Goal: Find contact information: Find contact information

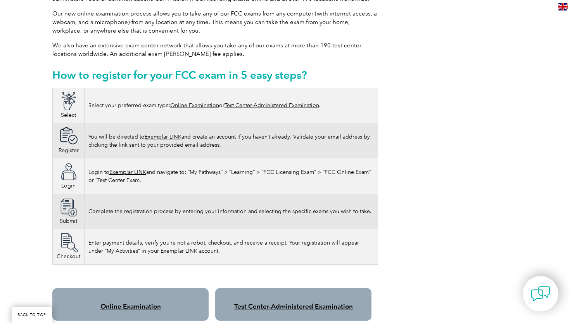
scroll to position [412, 0]
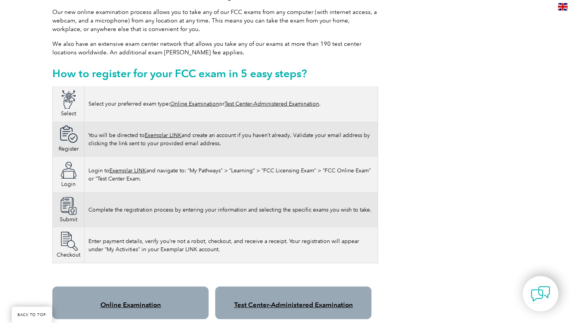
click at [194, 100] on link "Online Examination" at bounding box center [194, 103] width 49 height 7
click at [138, 301] on link "Online Examination" at bounding box center [130, 305] width 61 height 8
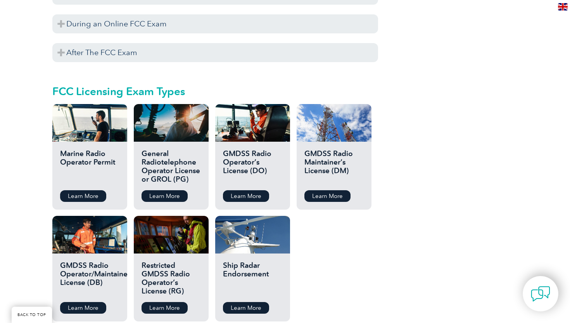
scroll to position [818, 0]
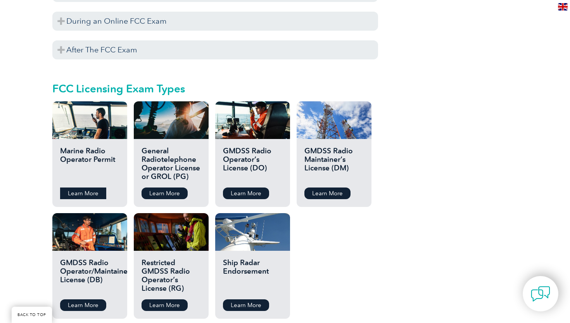
click at [89, 187] on link "Learn More" at bounding box center [83, 193] width 46 height 12
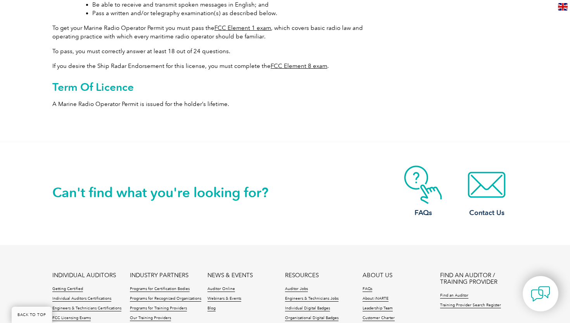
scroll to position [532, 0]
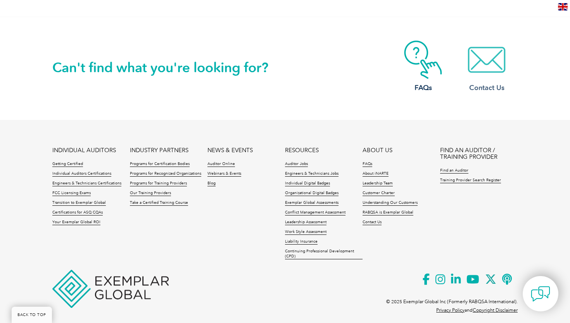
click at [482, 83] on h3 "Contact Us" at bounding box center [487, 88] width 62 height 10
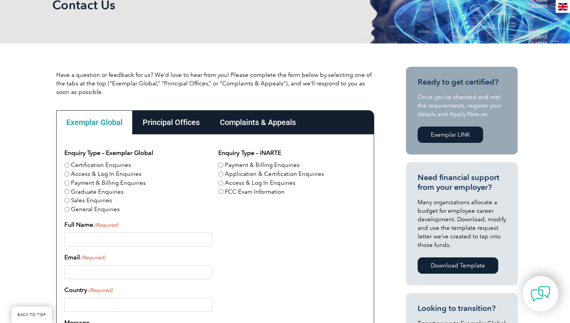
scroll to position [132, 0]
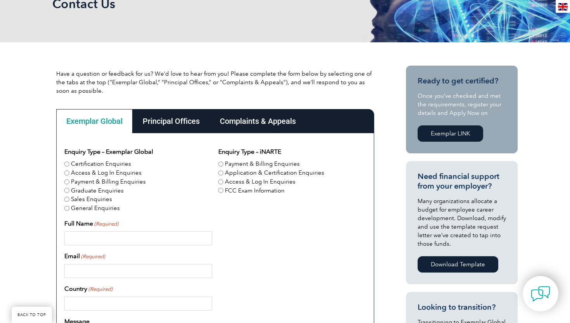
click at [173, 117] on div "Principal Offices" at bounding box center [171, 121] width 77 height 24
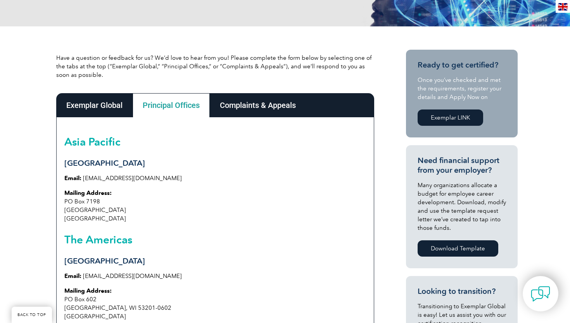
scroll to position [152, 0]
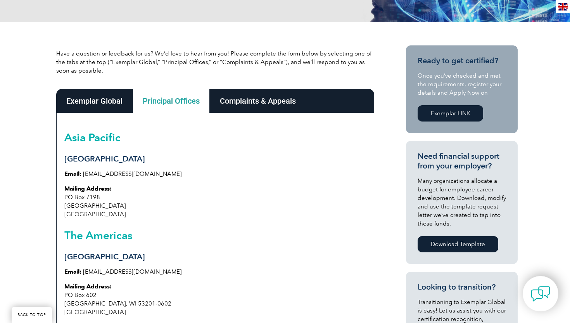
click at [251, 96] on div "Complaints & Appeals" at bounding box center [258, 101] width 96 height 24
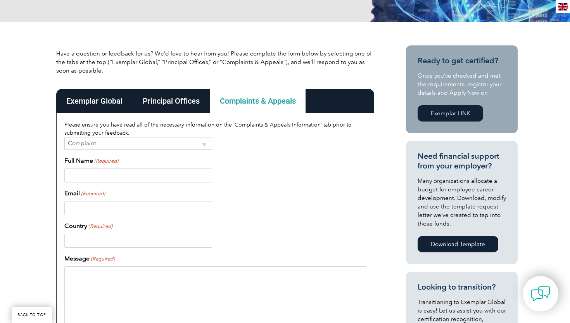
click at [184, 94] on div "Principal Offices" at bounding box center [171, 101] width 77 height 24
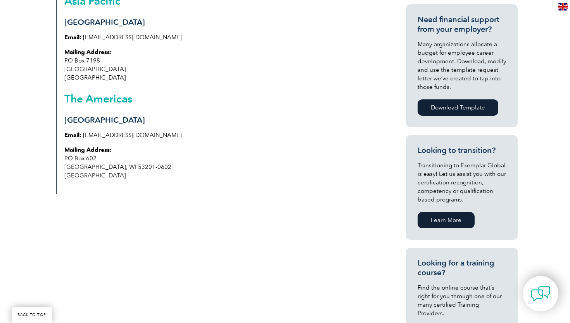
scroll to position [291, 0]
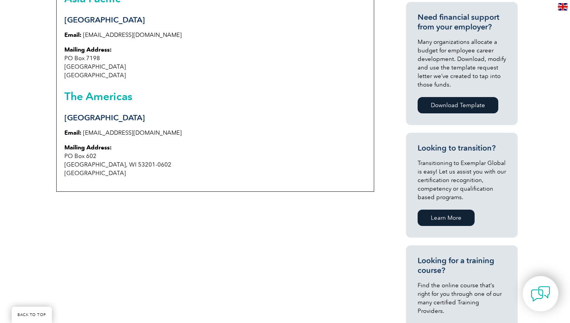
click at [93, 134] on link "[EMAIL_ADDRESS][DOMAIN_NAME]" at bounding box center [132, 132] width 99 height 7
drag, startPoint x: 82, startPoint y: 130, endPoint x: 152, endPoint y: 137, distance: 69.7
click at [152, 137] on p "Email: info@exemplarglobal.org" at bounding box center [215, 132] width 302 height 9
copy p "[EMAIL_ADDRESS][DOMAIN_NAME]"
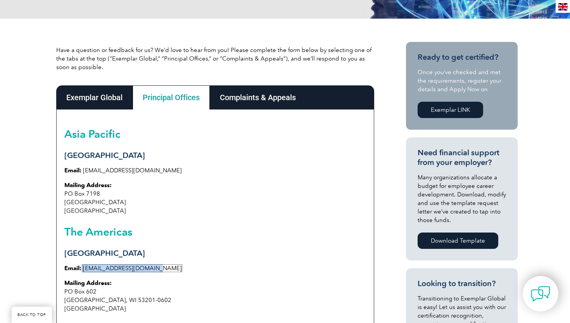
scroll to position [0, 0]
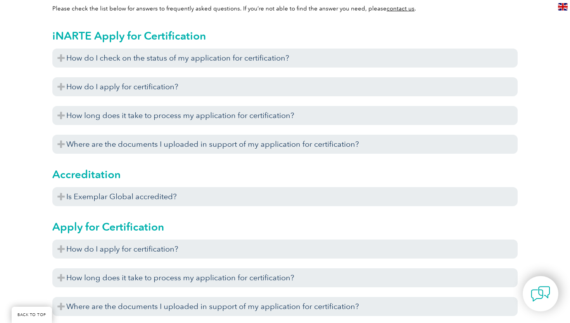
scroll to position [236, 0]
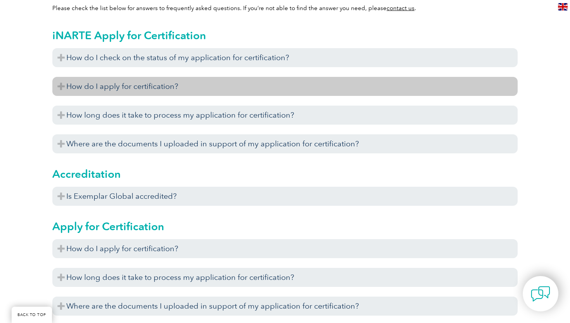
click at [180, 88] on h3 "How do I apply for certification?" at bounding box center [284, 86] width 465 height 19
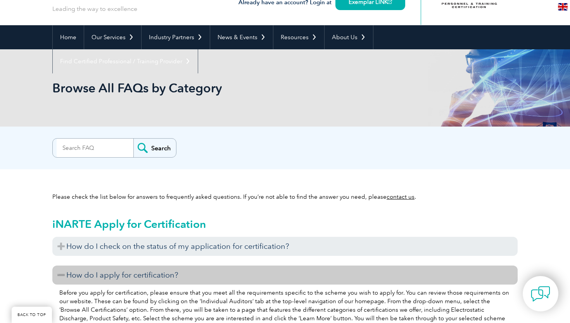
scroll to position [0, 0]
